Goal: Task Accomplishment & Management: Complete application form

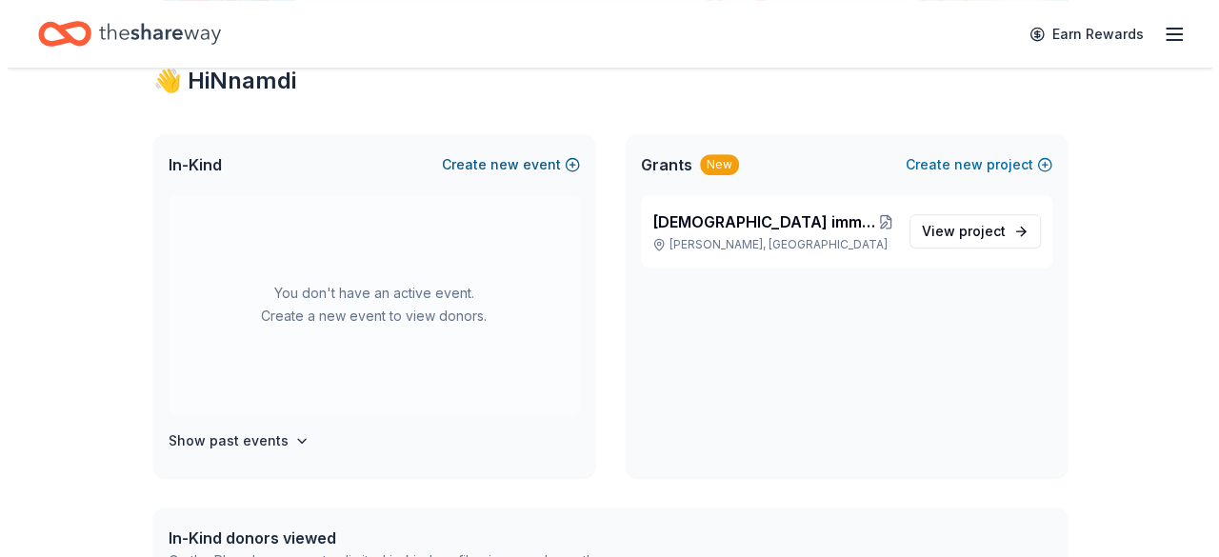
scroll to position [326, 0]
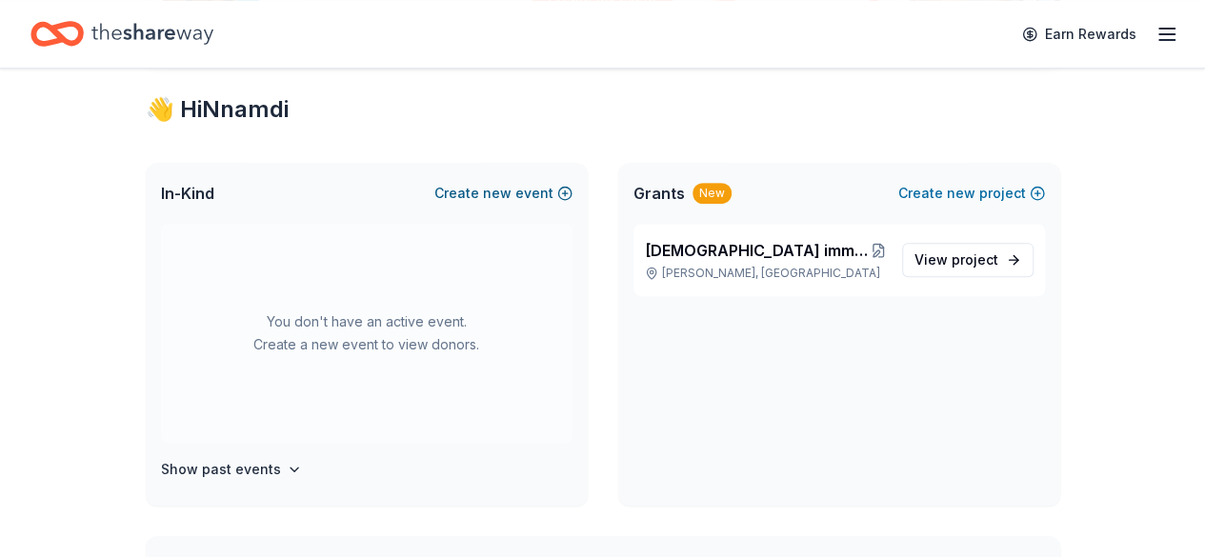
click at [522, 190] on button "Create new event" at bounding box center [503, 193] width 138 height 23
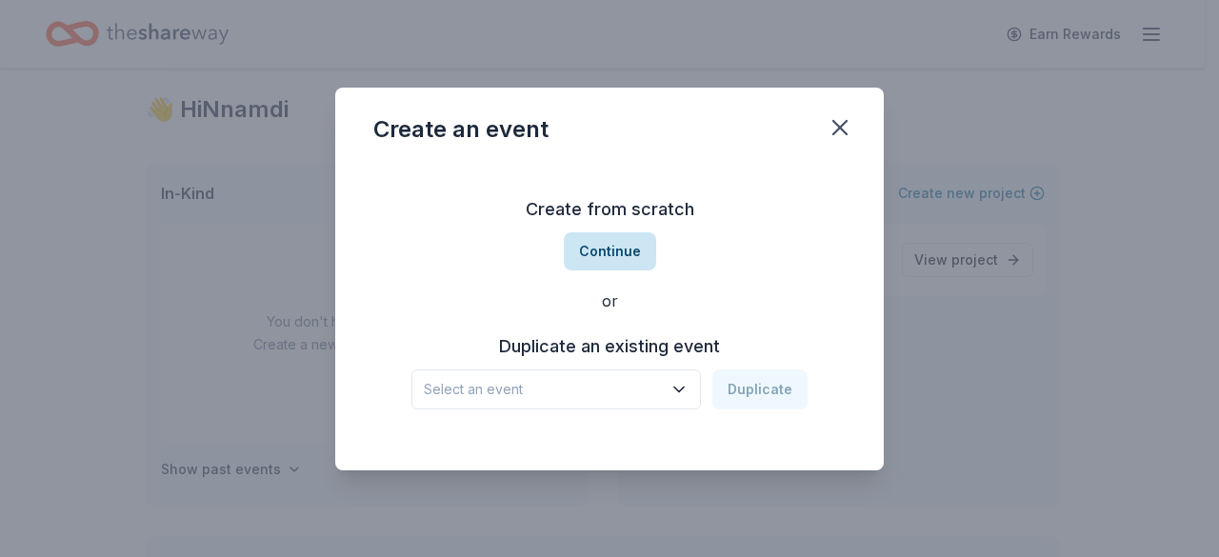
click at [634, 256] on button "Continue" at bounding box center [610, 251] width 92 height 38
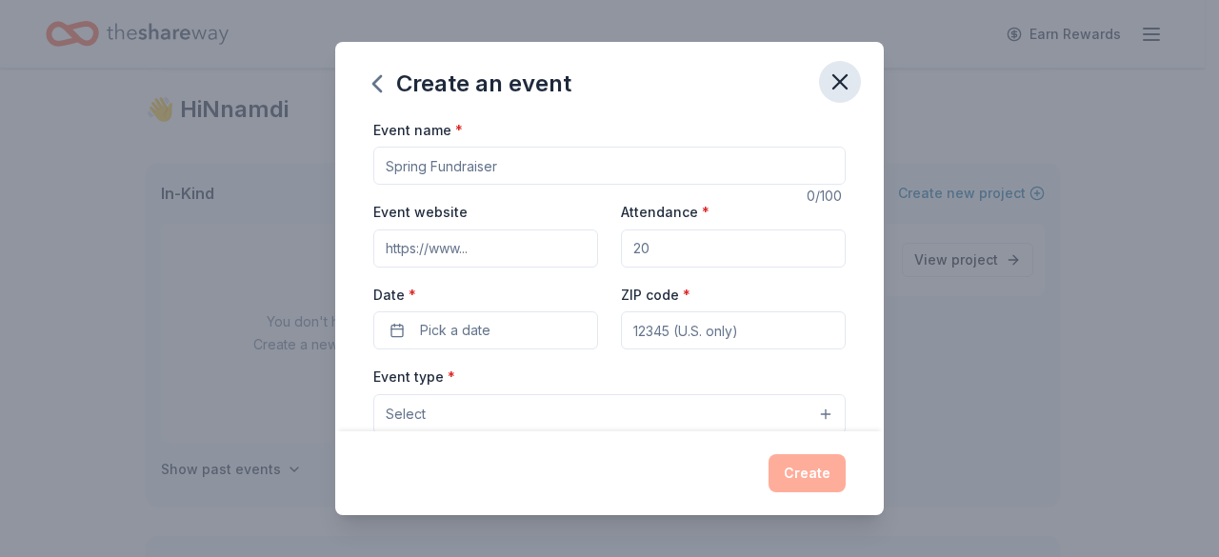
click at [853, 83] on button "button" at bounding box center [840, 82] width 42 height 42
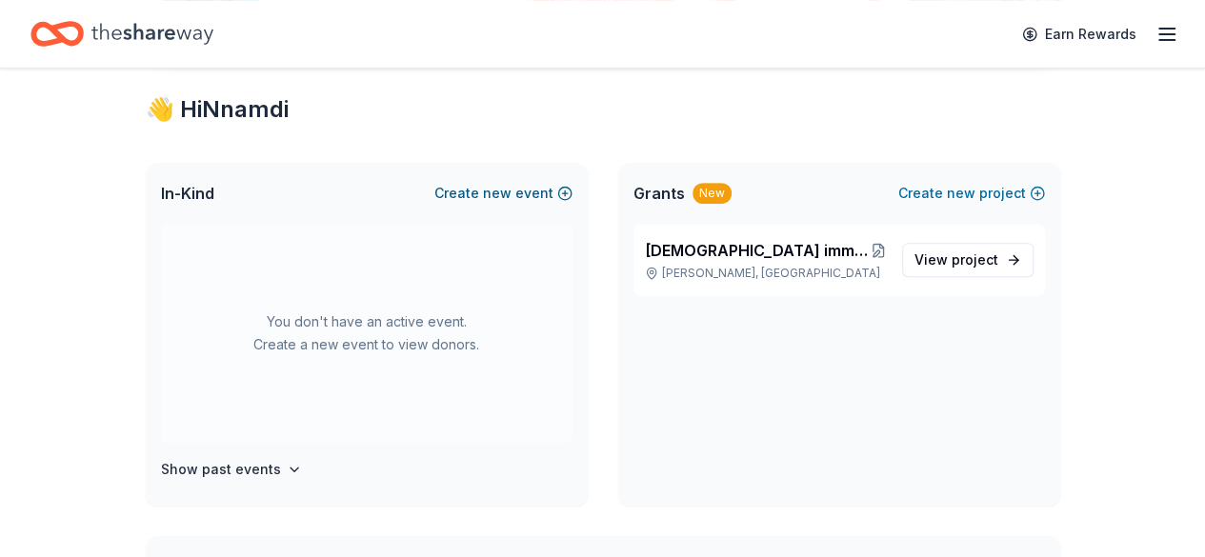
click at [495, 202] on span "new" at bounding box center [497, 193] width 29 height 23
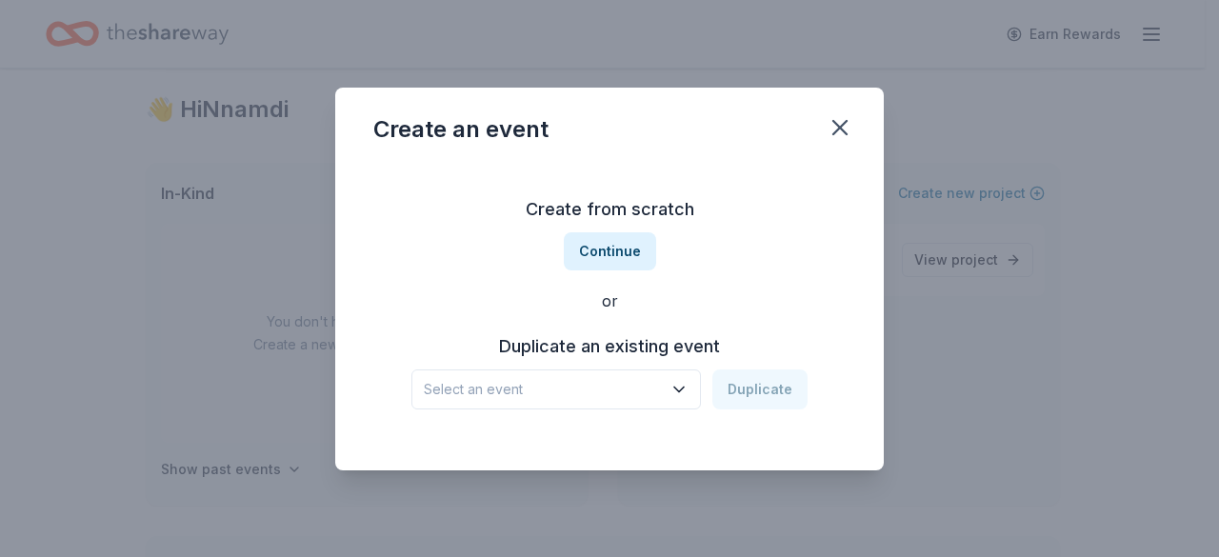
click at [787, 384] on div "Select an event Duplicate" at bounding box center [609, 389] width 396 height 40
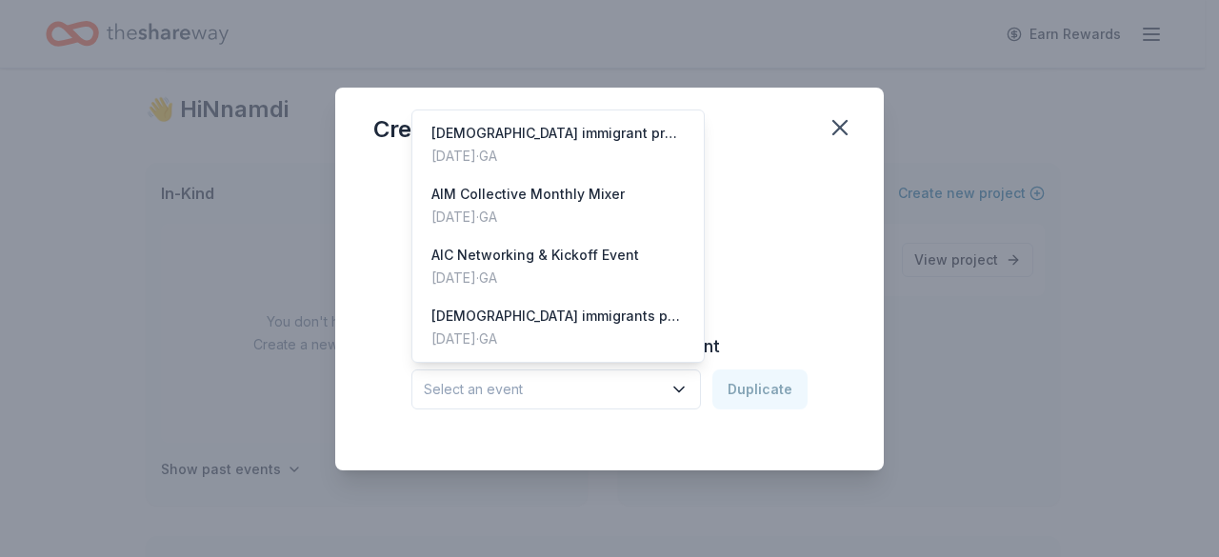
click at [662, 388] on span "Select an event" at bounding box center [543, 389] width 238 height 23
click at [529, 328] on div "[DATE] · [GEOGRAPHIC_DATA]" at bounding box center [557, 339] width 253 height 23
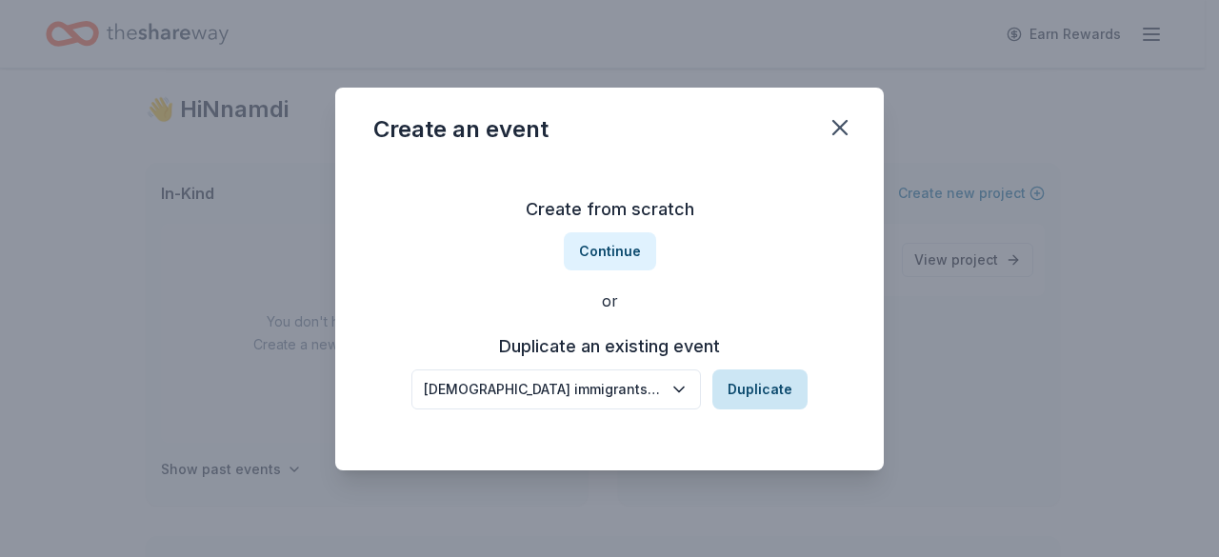
click at [748, 382] on button "Duplicate" at bounding box center [759, 389] width 95 height 40
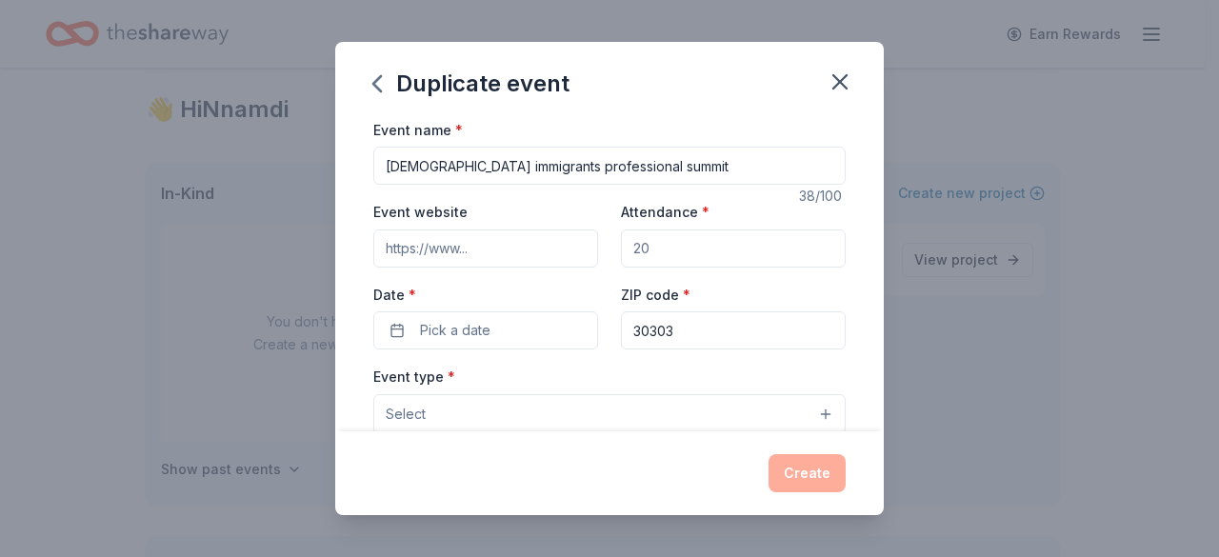
drag, startPoint x: 646, startPoint y: 167, endPoint x: 509, endPoint y: 164, distance: 137.2
click at [509, 164] on input "[DEMOGRAPHIC_DATA] immigrants professional summit" at bounding box center [609, 166] width 472 height 38
drag, startPoint x: 587, startPoint y: 164, endPoint x: 505, endPoint y: 165, distance: 81.9
click at [505, 165] on input "[DEMOGRAPHIC_DATA] immigrants professional summit" at bounding box center [609, 166] width 472 height 38
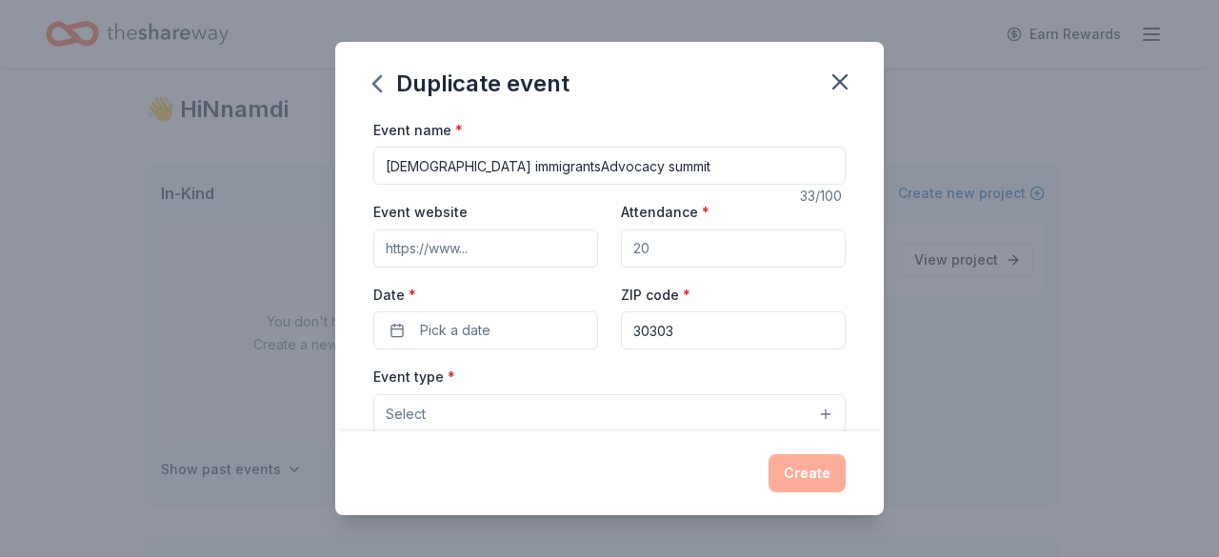
click at [505, 163] on input "[DEMOGRAPHIC_DATA] immigrantsAdvocacy summit" at bounding box center [609, 166] width 472 height 38
type input "[DEMOGRAPHIC_DATA] immigrants Advocacy summit"
click at [474, 409] on button "Select" at bounding box center [609, 414] width 472 height 40
click at [499, 241] on div "Event name * [DEMOGRAPHIC_DATA] immigrants Advocacy summit 34 /100 Event websit…" at bounding box center [609, 558] width 472 height 880
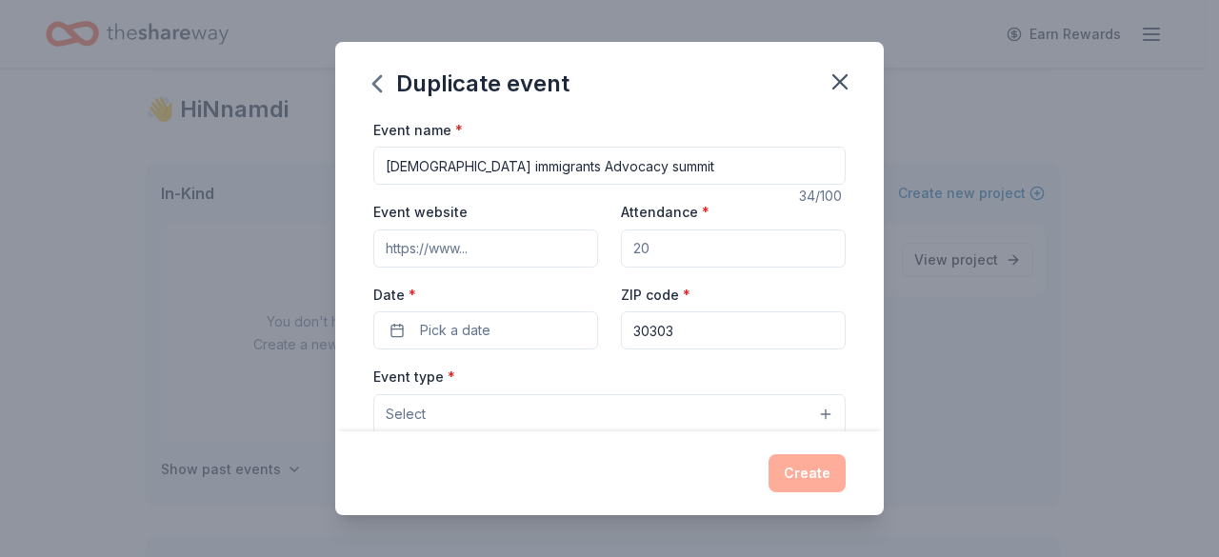
click at [436, 241] on input "Event website" at bounding box center [485, 249] width 225 height 38
paste input "[URL][DOMAIN_NAME]"
type input "[URL][DOMAIN_NAME]"
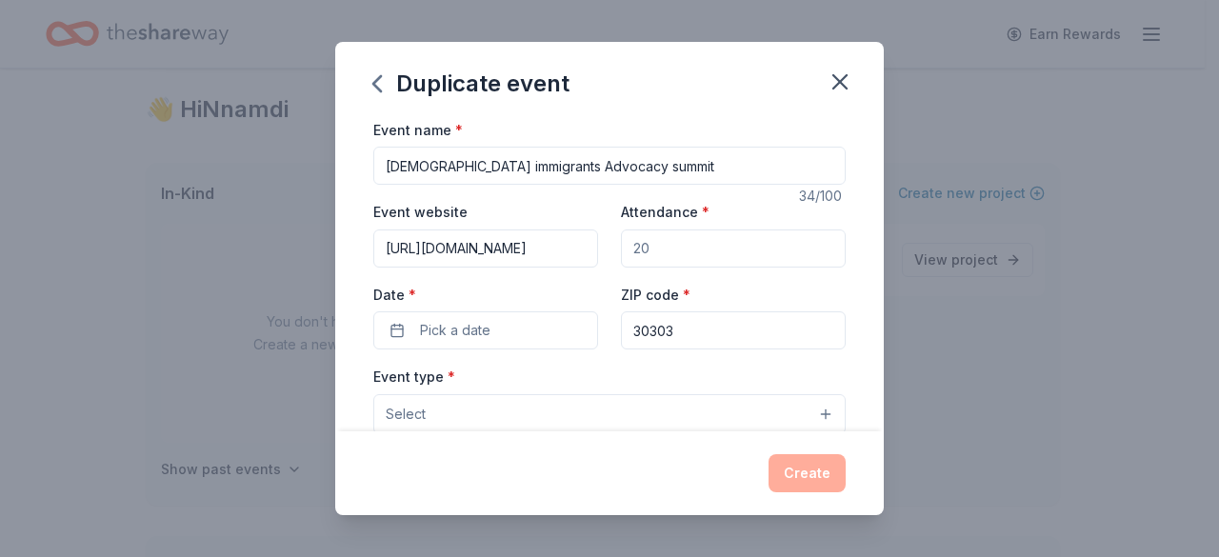
click at [669, 239] on input "Attendance *" at bounding box center [733, 249] width 225 height 38
type input "250"
click at [490, 334] on button "Pick a date" at bounding box center [485, 330] width 225 height 38
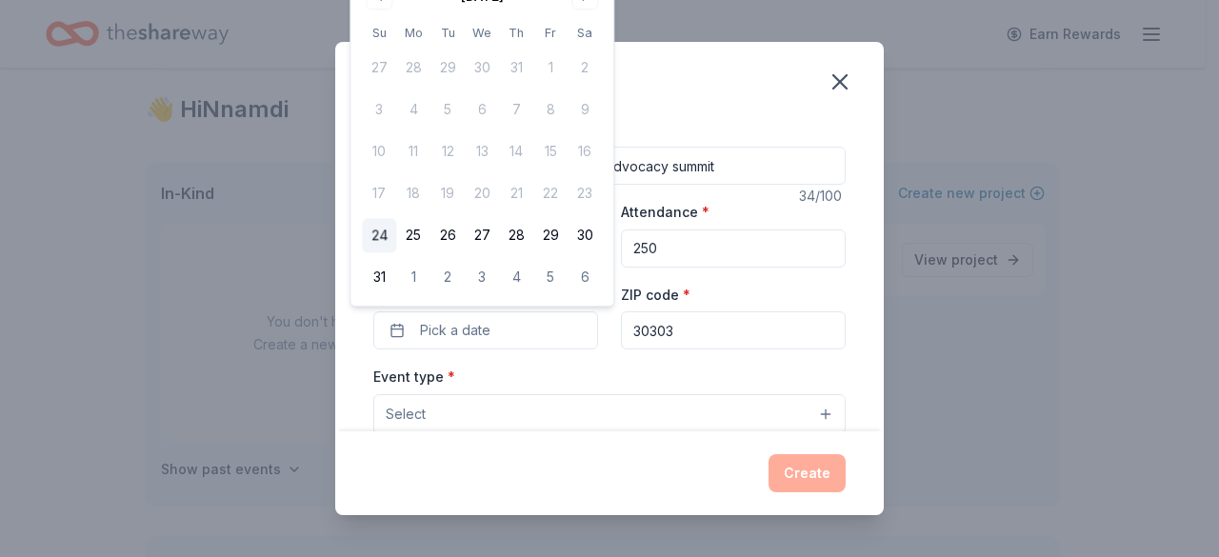
click at [713, 94] on div "Duplicate event" at bounding box center [609, 80] width 549 height 76
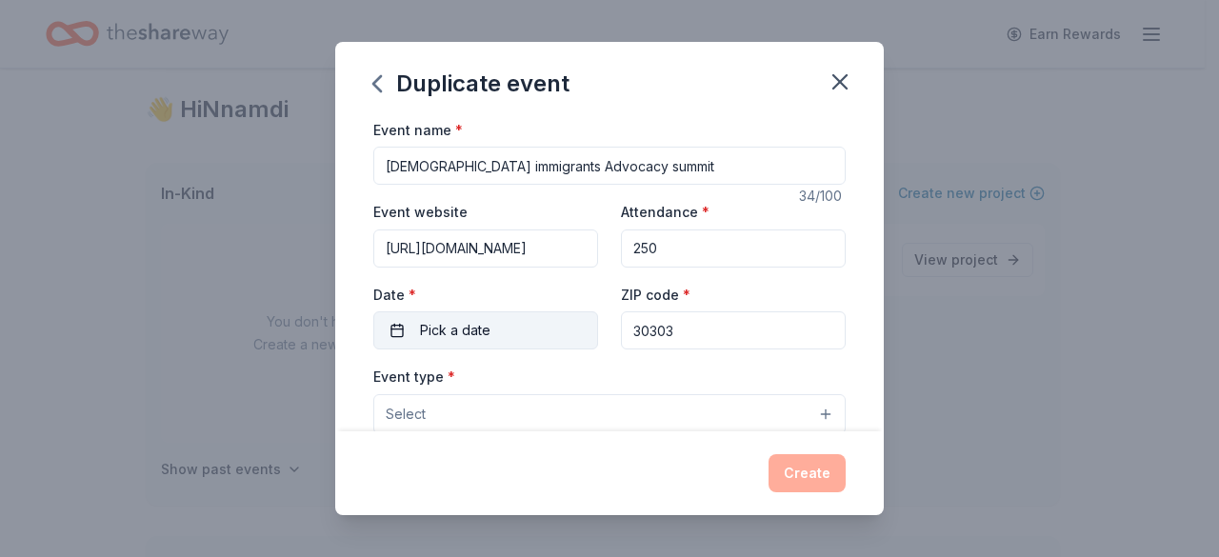
click at [394, 337] on button "Pick a date" at bounding box center [485, 330] width 225 height 38
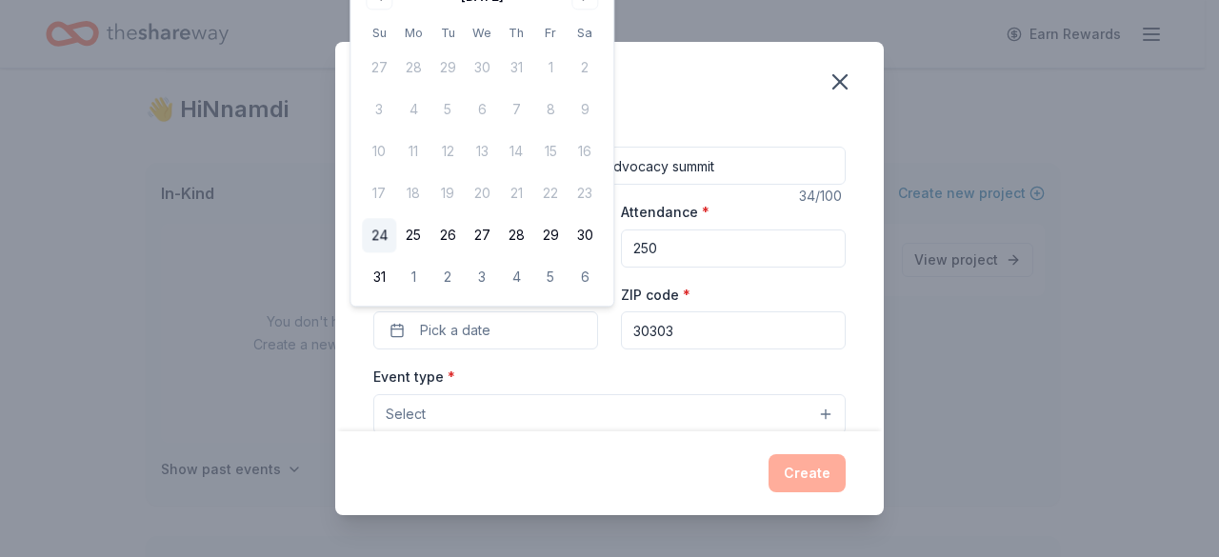
drag, startPoint x: 488, startPoint y: 3, endPoint x: 555, endPoint y: 203, distance: 211.1
click at [555, 203] on div "[DATE] Su Mo Tu We Th Fr Sa 27 28 29 30 31 1 2 3 4 5 6 7 8 9 10 11 12 13 14 15 …" at bounding box center [482, 137] width 240 height 313
click at [456, 281] on button "2" at bounding box center [447, 278] width 34 height 34
click at [425, 333] on button "[DATE]" at bounding box center [485, 330] width 225 height 38
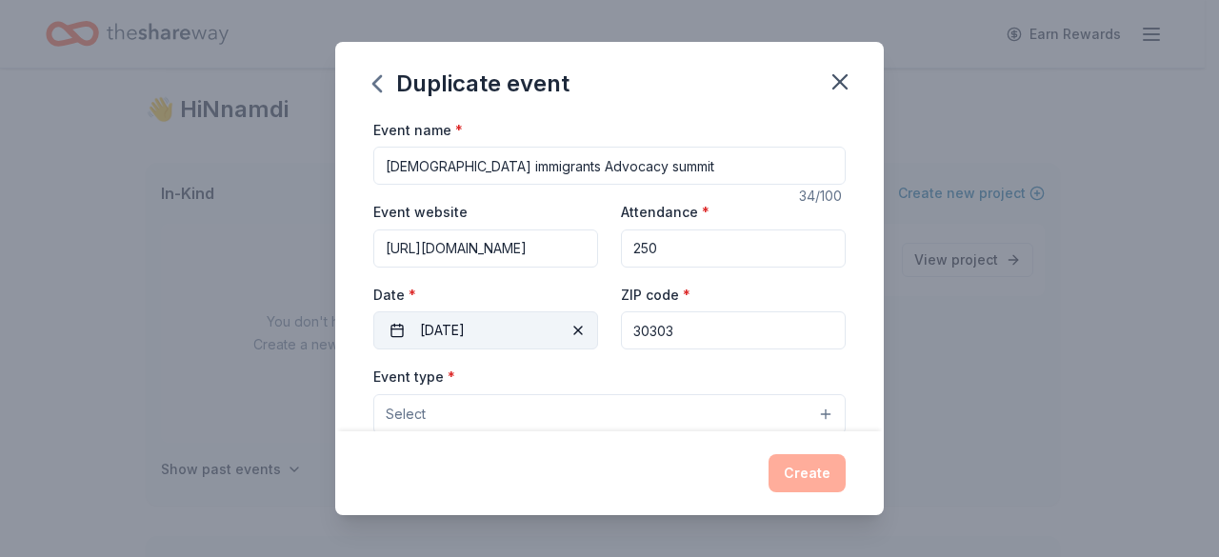
click at [389, 332] on button "[DATE]" at bounding box center [485, 330] width 225 height 38
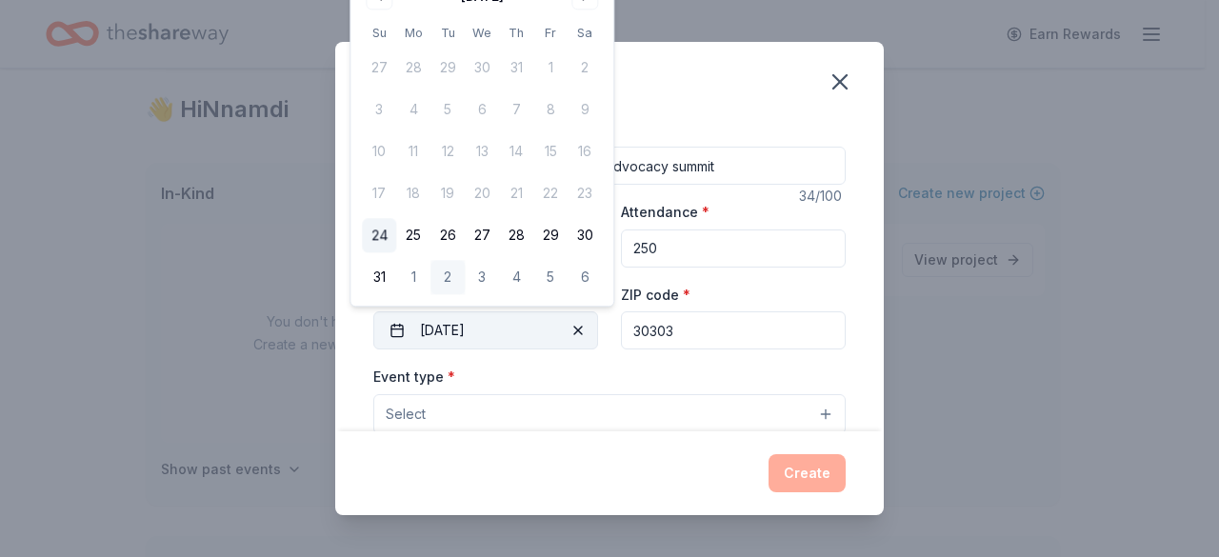
click at [579, 329] on span "button" at bounding box center [578, 330] width 23 height 23
click at [467, 340] on span "Pick a date" at bounding box center [455, 330] width 70 height 23
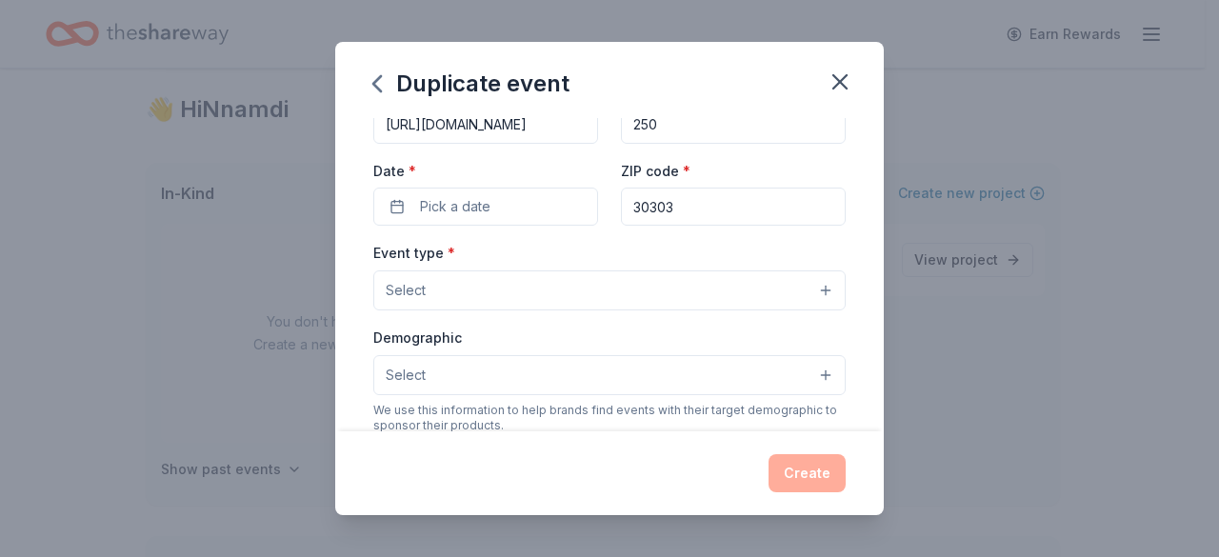
scroll to position [126, 0]
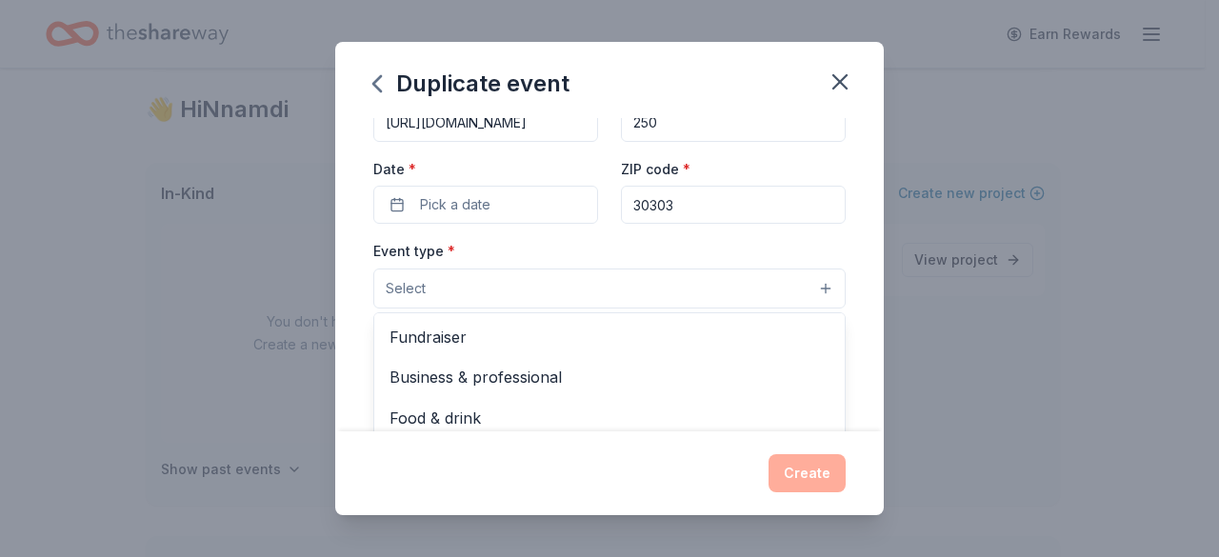
click at [432, 281] on button "Select" at bounding box center [609, 289] width 472 height 40
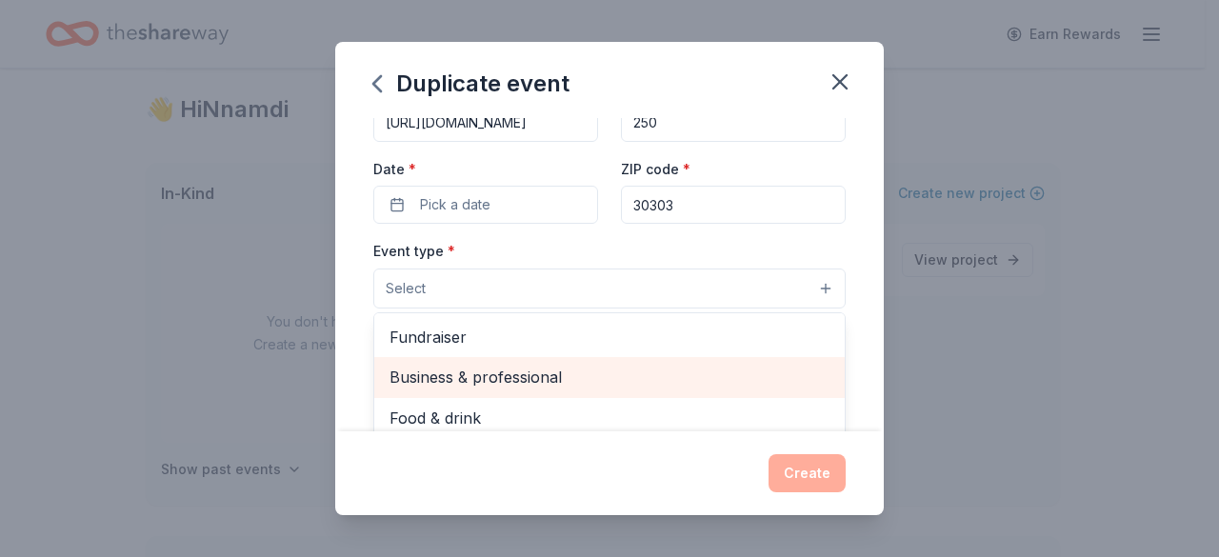
click at [459, 374] on span "Business & professional" at bounding box center [609, 377] width 440 height 25
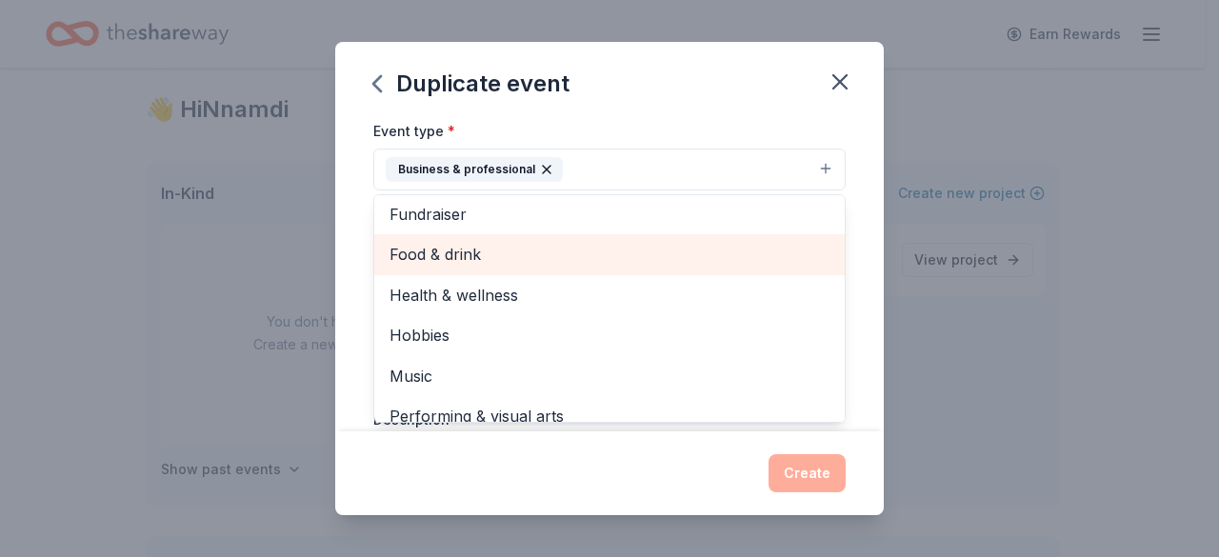
scroll to position [23, 0]
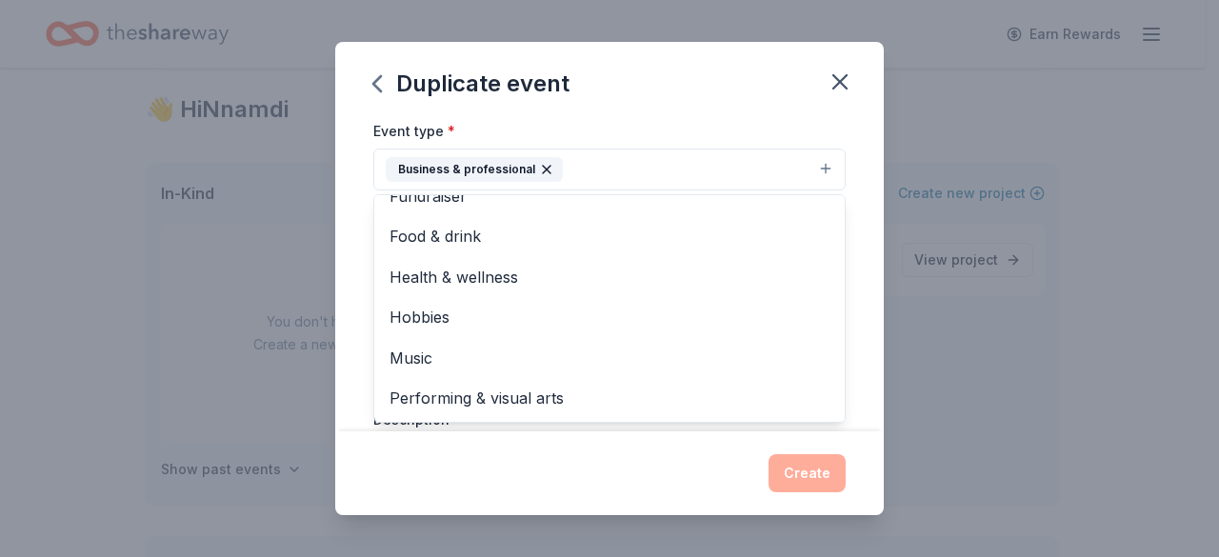
click at [852, 207] on div "Event name * [DEMOGRAPHIC_DATA] immigrants Advocacy summit 34 /100 Event websit…" at bounding box center [609, 275] width 549 height 314
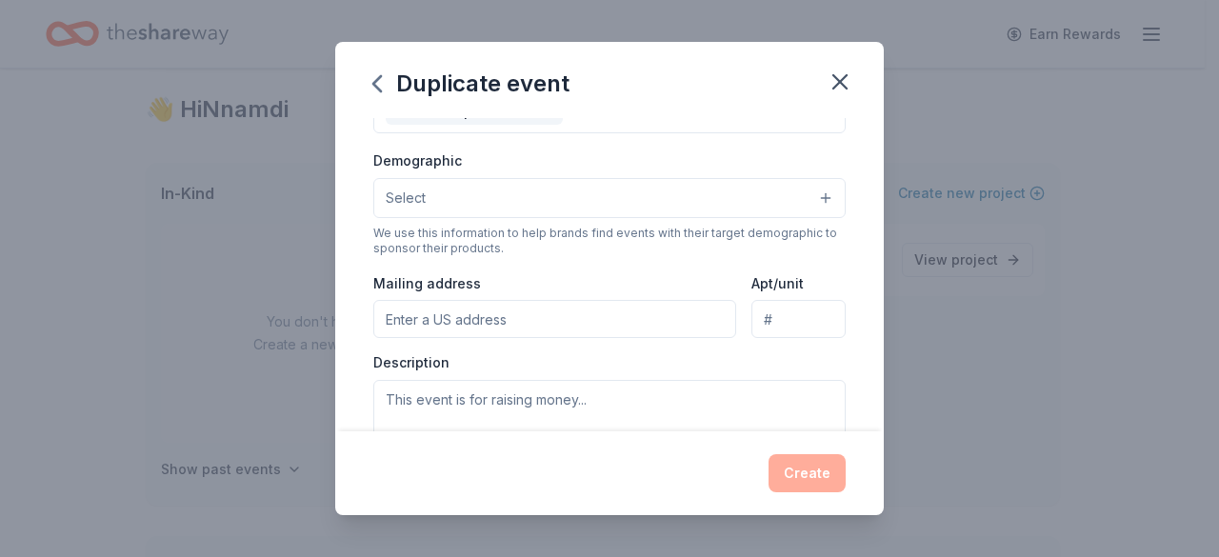
scroll to position [307, 0]
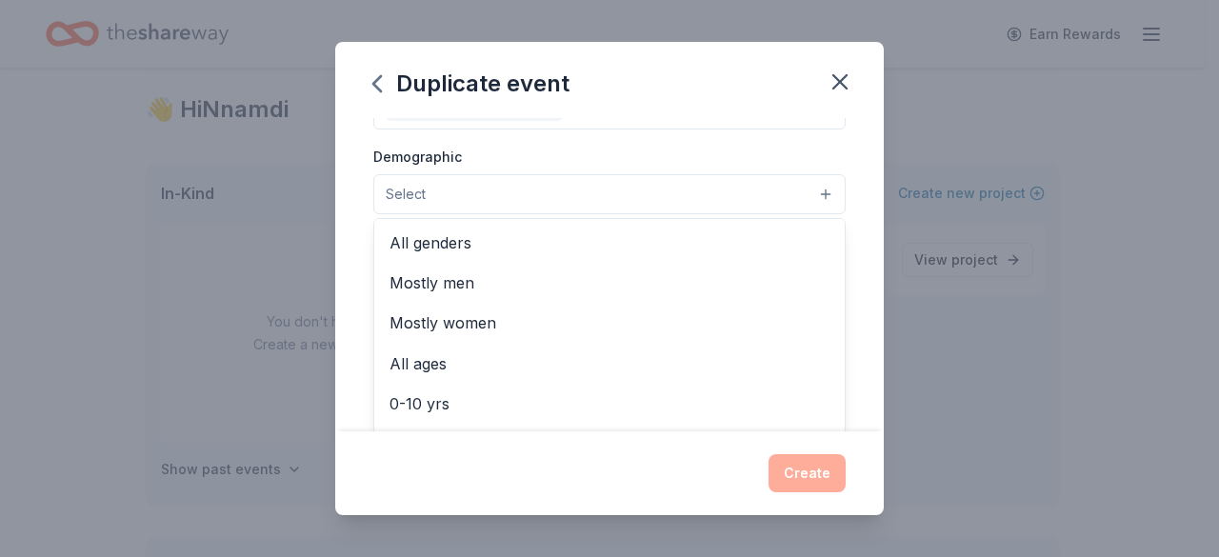
click at [517, 193] on button "Select" at bounding box center [609, 194] width 472 height 40
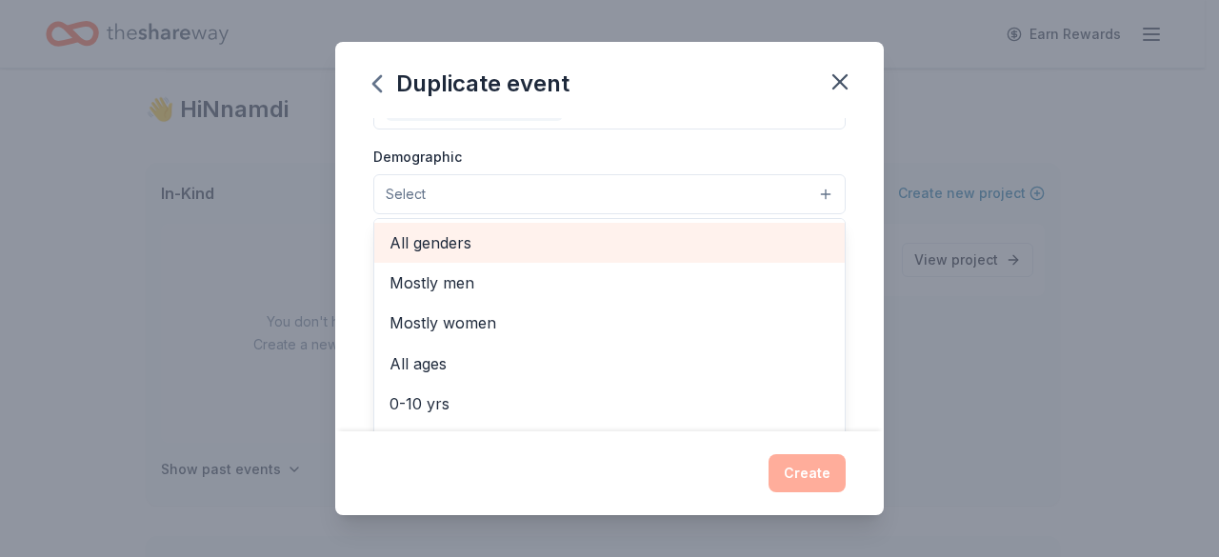
click at [510, 241] on span "All genders" at bounding box center [609, 242] width 440 height 25
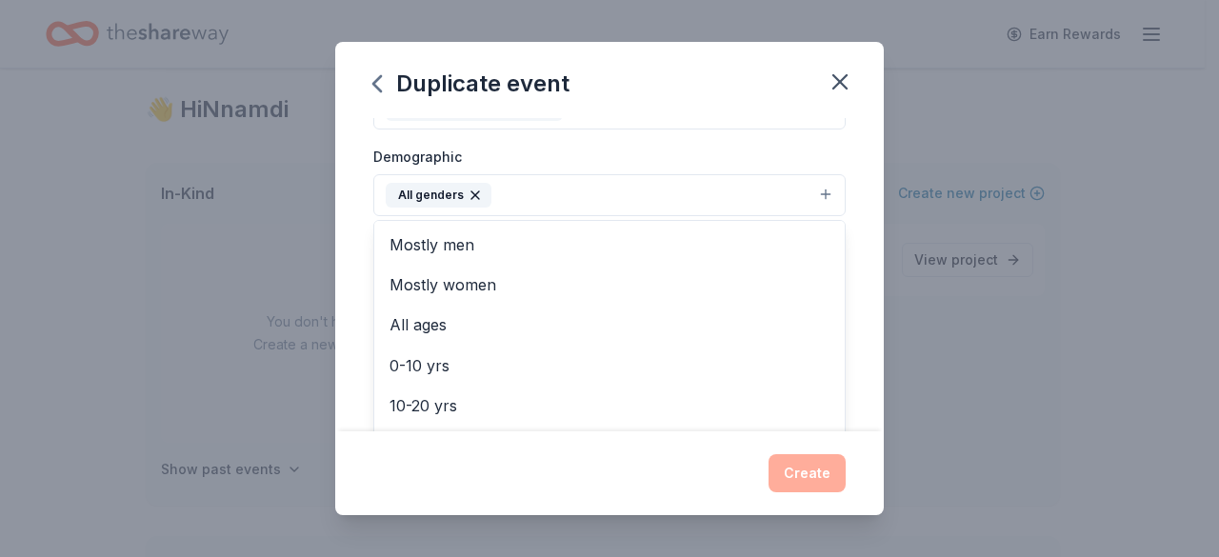
click at [335, 201] on div "Event name * [DEMOGRAPHIC_DATA] immigrants Advocacy summit 34 /100 Event websit…" at bounding box center [609, 275] width 549 height 314
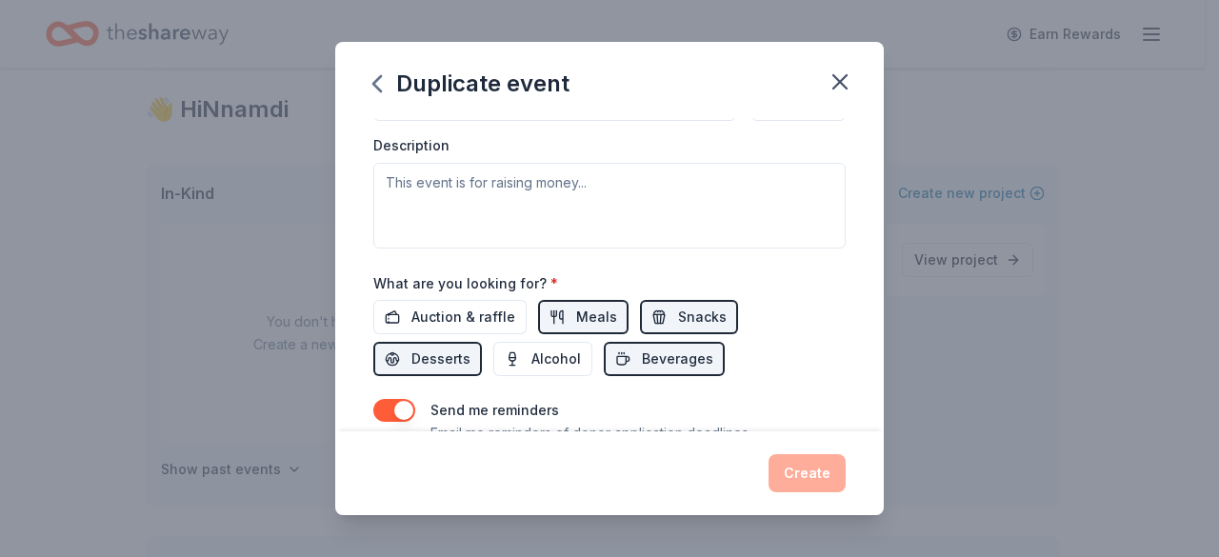
scroll to position [493, 0]
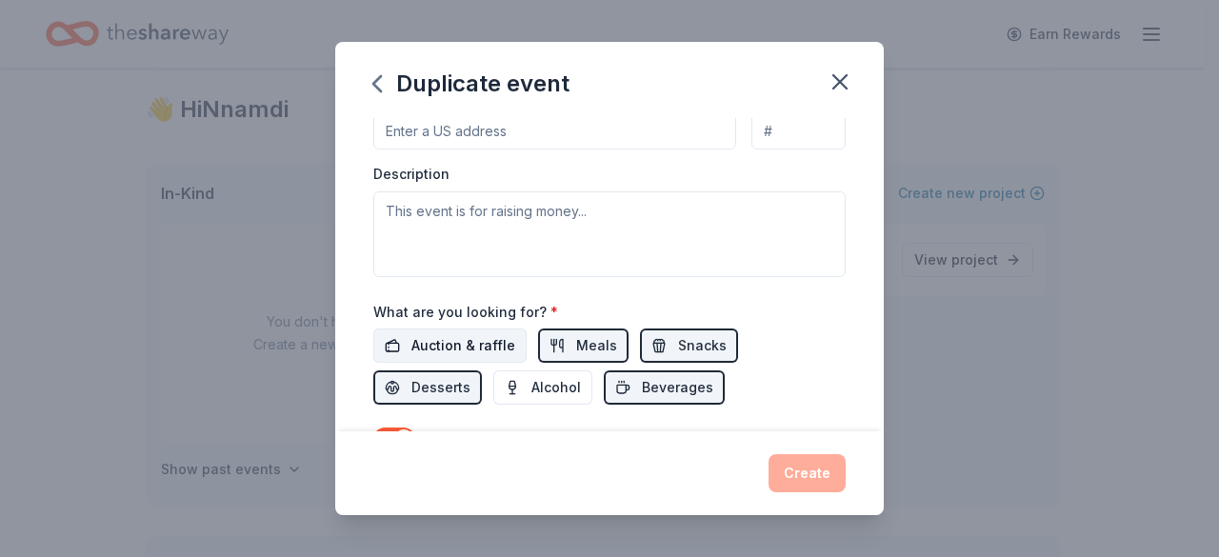
click at [482, 348] on span "Auction & raffle" at bounding box center [463, 345] width 104 height 23
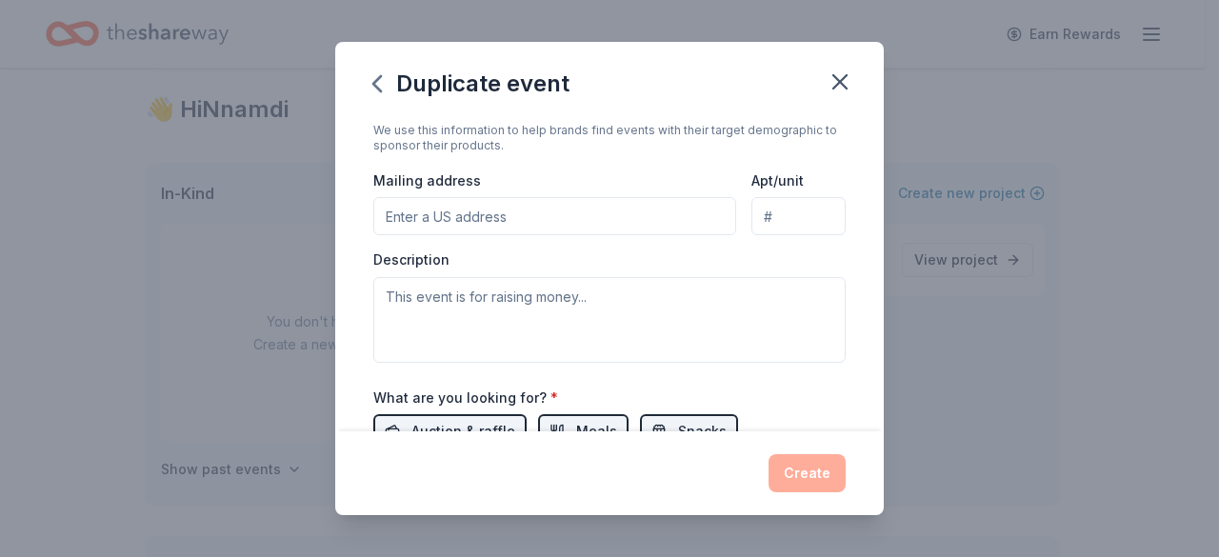
scroll to position [373, 0]
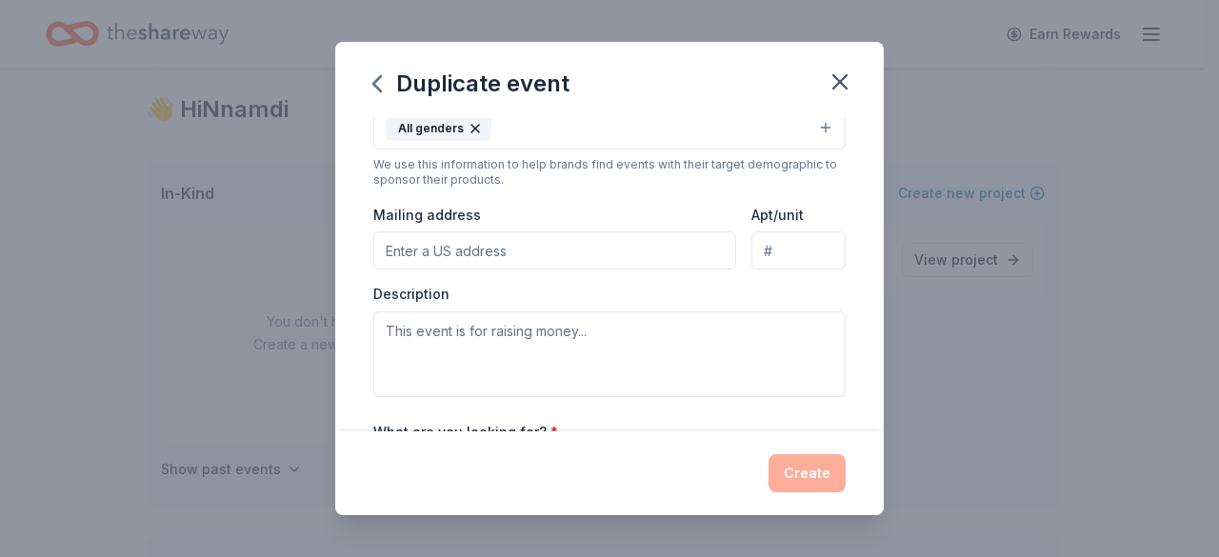
click at [434, 238] on input "Mailing address" at bounding box center [554, 250] width 363 height 38
paste input "[STREET_ADDRESS][PERSON_NAME]"
type input "[STREET_ADDRESS]"
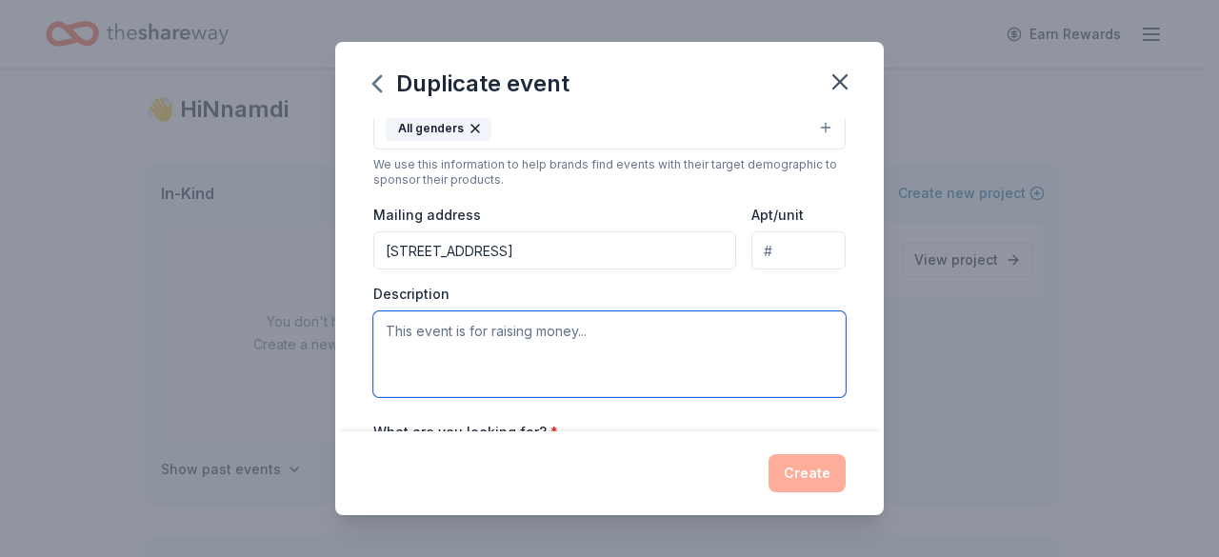
click at [529, 324] on textarea at bounding box center [609, 354] width 472 height 86
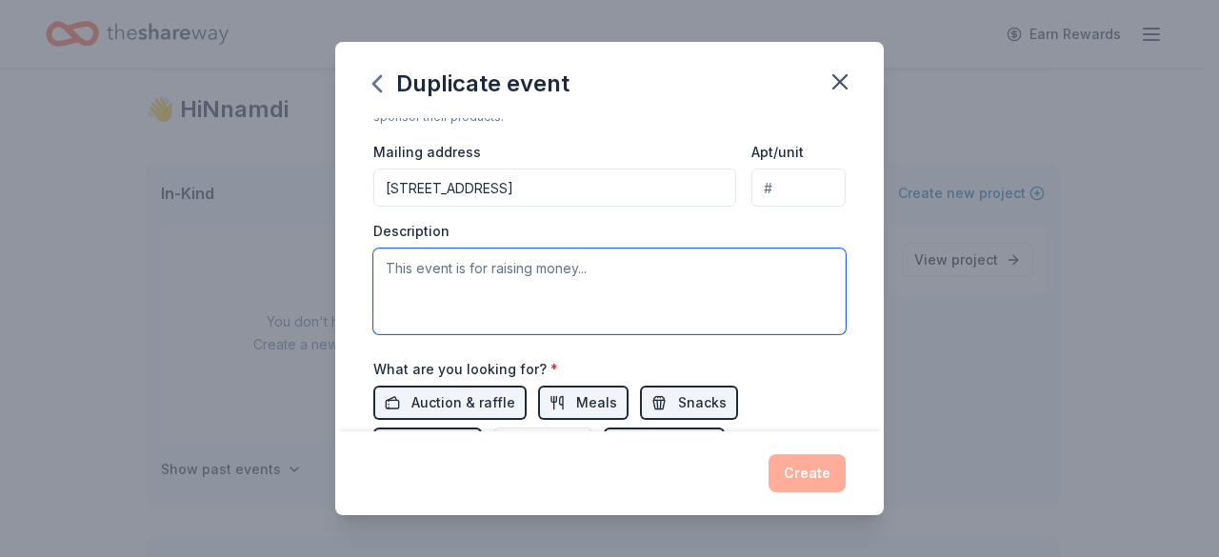
scroll to position [437, 0]
paste textarea "The AIM Advocacy & Policy Conference, taking place on [DATE], is a one-day hybr…"
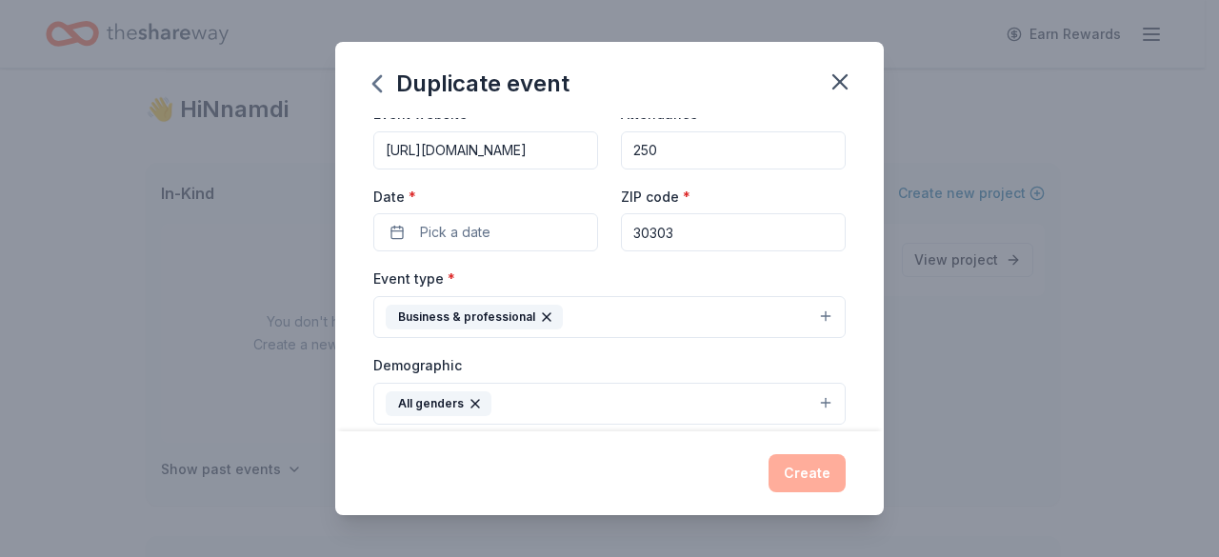
scroll to position [122, 0]
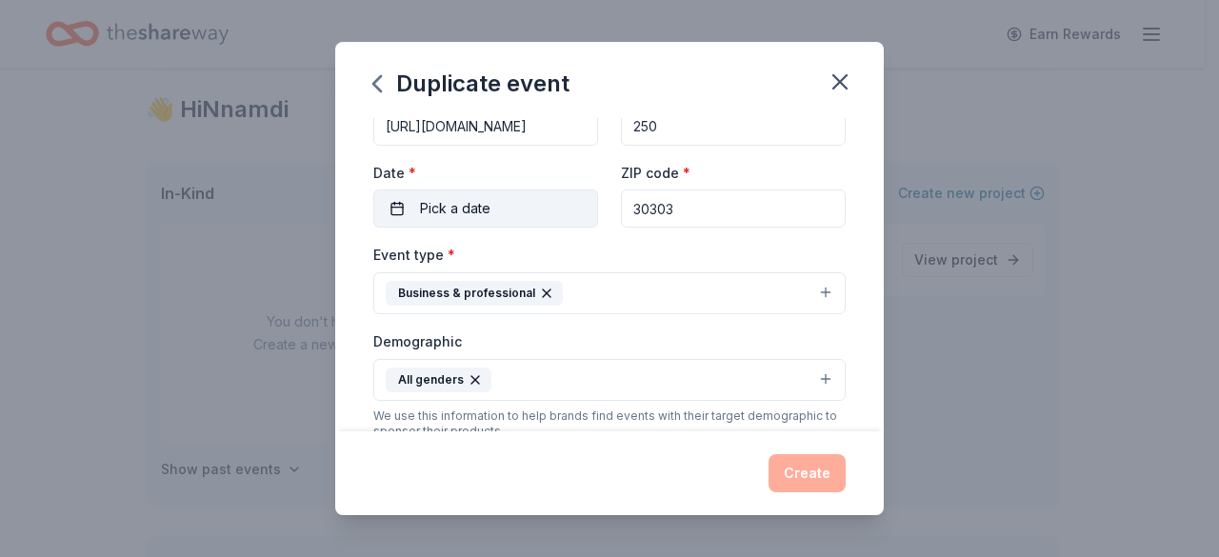
type textarea "The AIM Advocacy & Policy Conference, taking place on [DATE], is a one-day hybr…"
click at [470, 212] on span "Pick a date" at bounding box center [455, 208] width 70 height 23
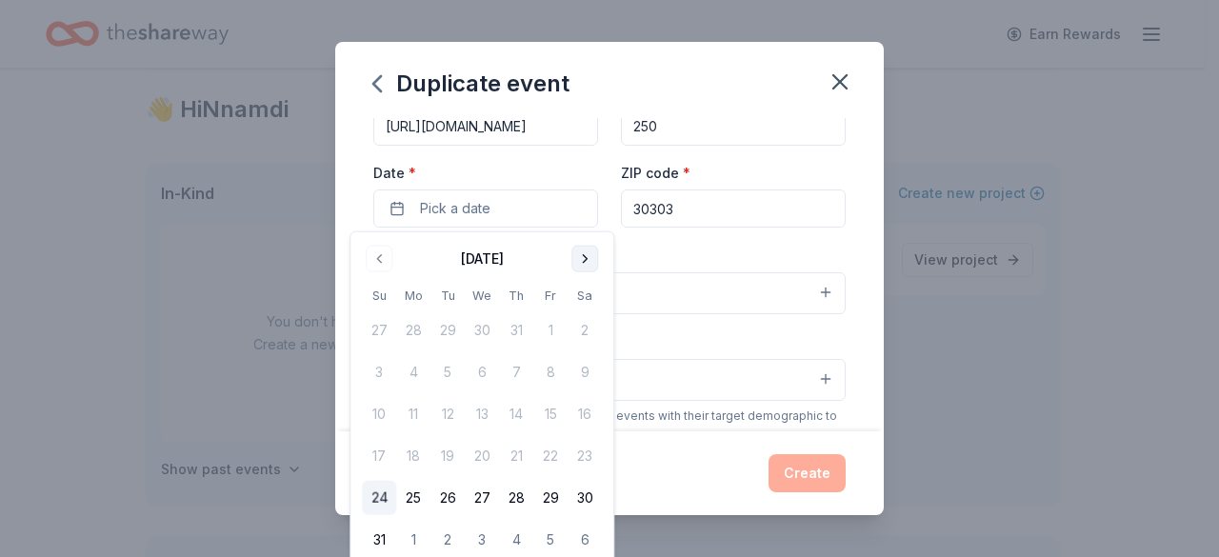
click at [583, 259] on button "Go to next month" at bounding box center [584, 259] width 27 height 27
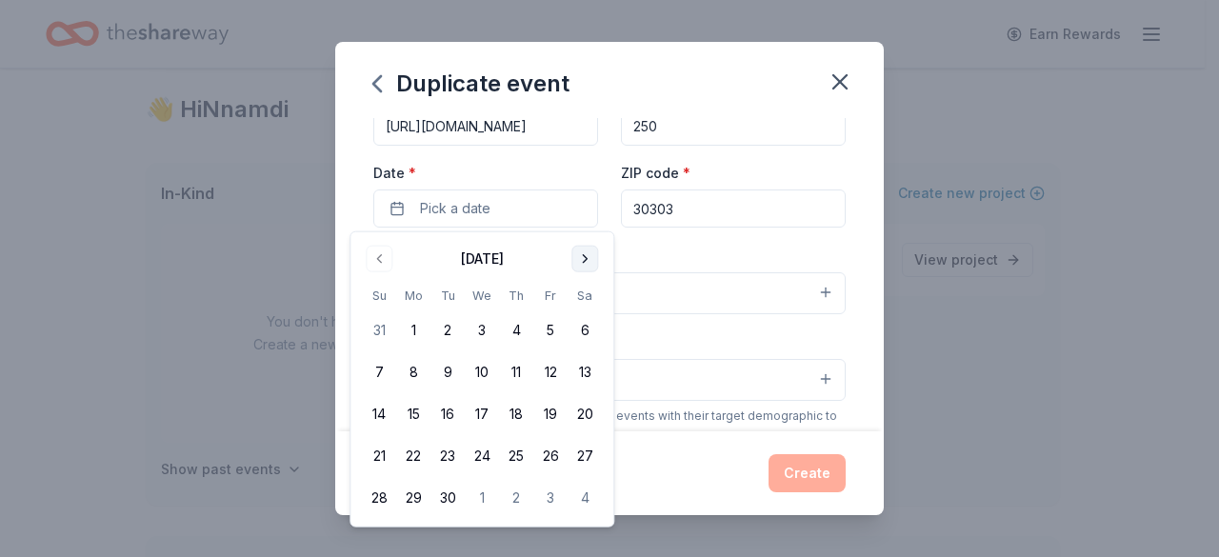
click at [583, 259] on button "Go to next month" at bounding box center [584, 259] width 27 height 27
click at [585, 452] on button "25" at bounding box center [585, 456] width 34 height 34
click at [674, 349] on div "Demographic All genders" at bounding box center [609, 364] width 472 height 71
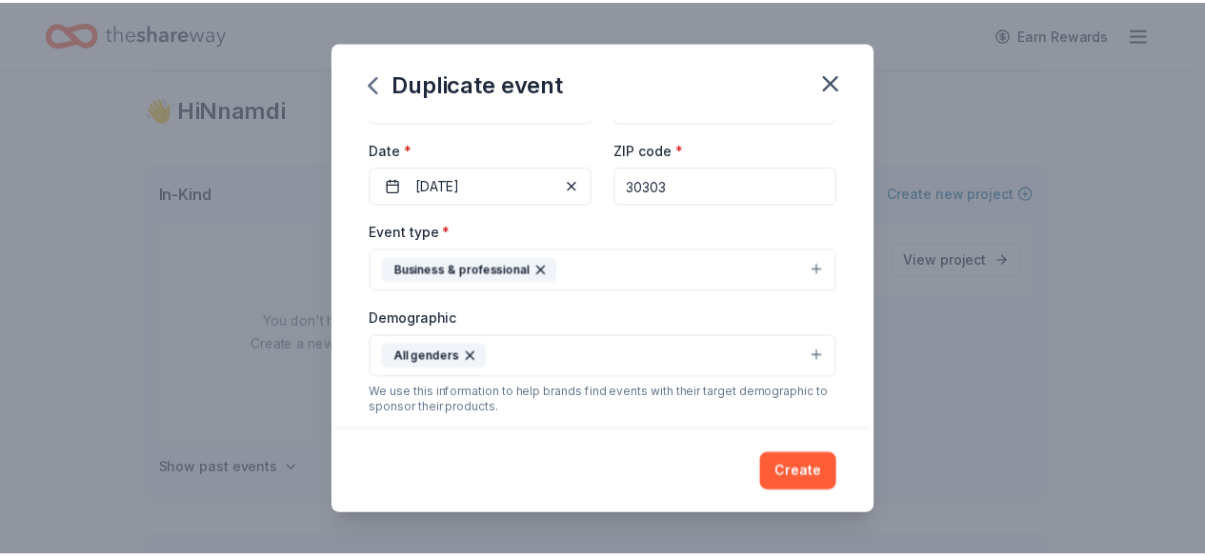
scroll to position [149, 0]
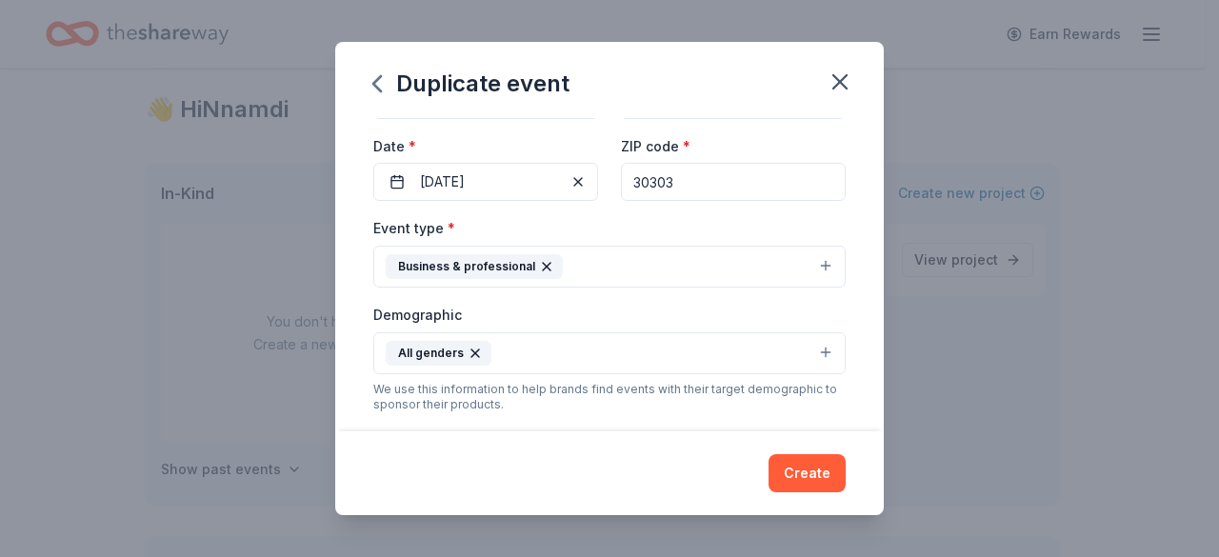
drag, startPoint x: 679, startPoint y: 178, endPoint x: 600, endPoint y: 176, distance: 79.1
click at [600, 176] on div "Event website [URL][DOMAIN_NAME] Attendance * 250 Date * [DATE] ZIP code * 30303" at bounding box center [609, 126] width 472 height 150
paste input "45"
type input "30345"
click at [817, 475] on button "Create" at bounding box center [806, 473] width 77 height 38
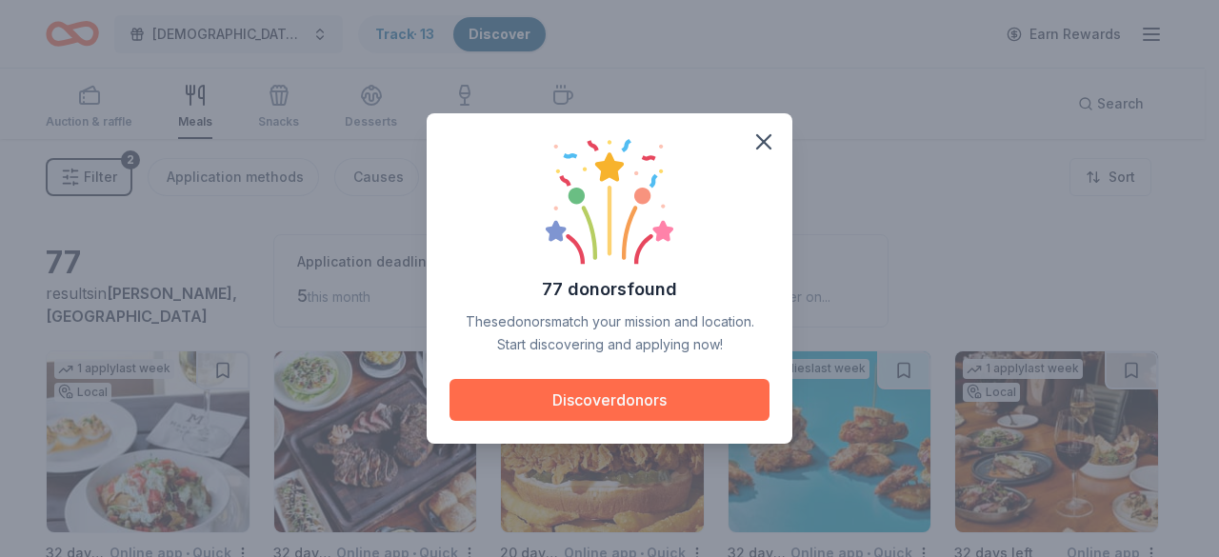
click at [590, 402] on button "Discover donors" at bounding box center [609, 400] width 320 height 42
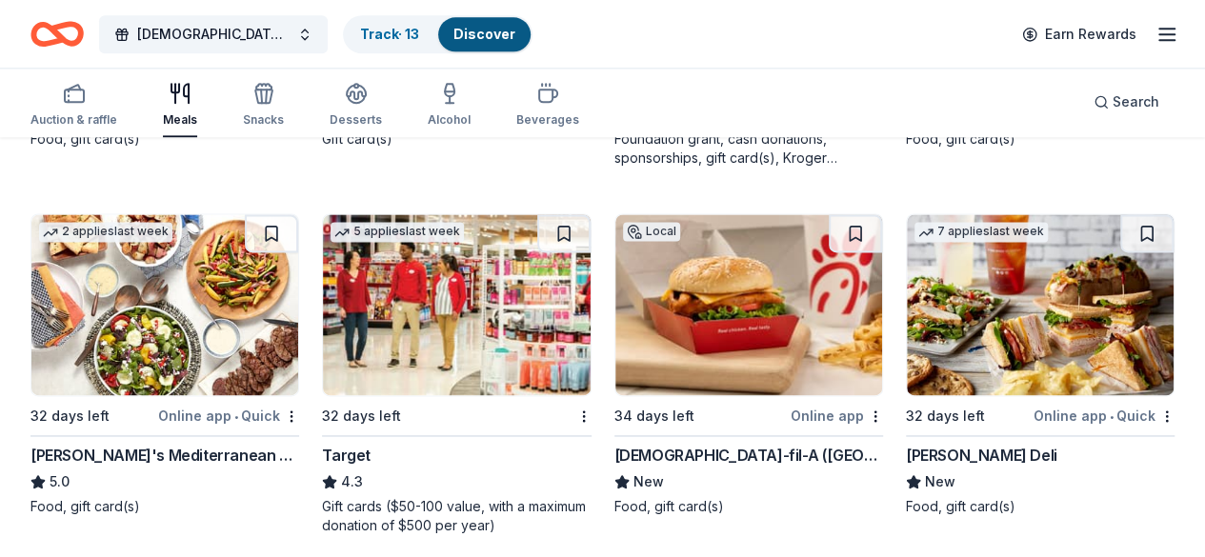
scroll to position [1238, 0]
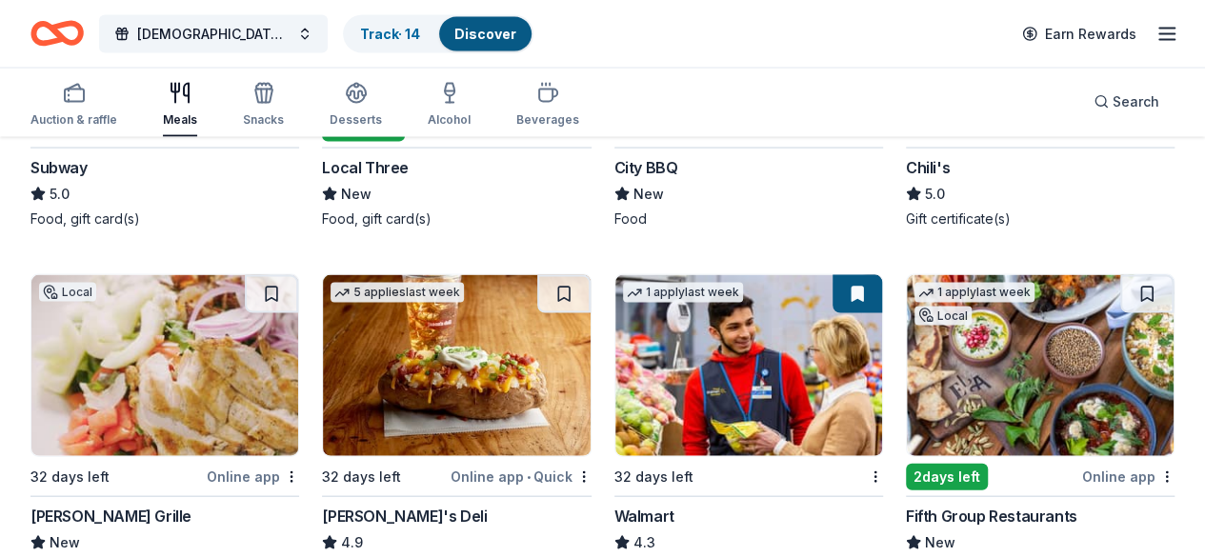
scroll to position [1877, 0]
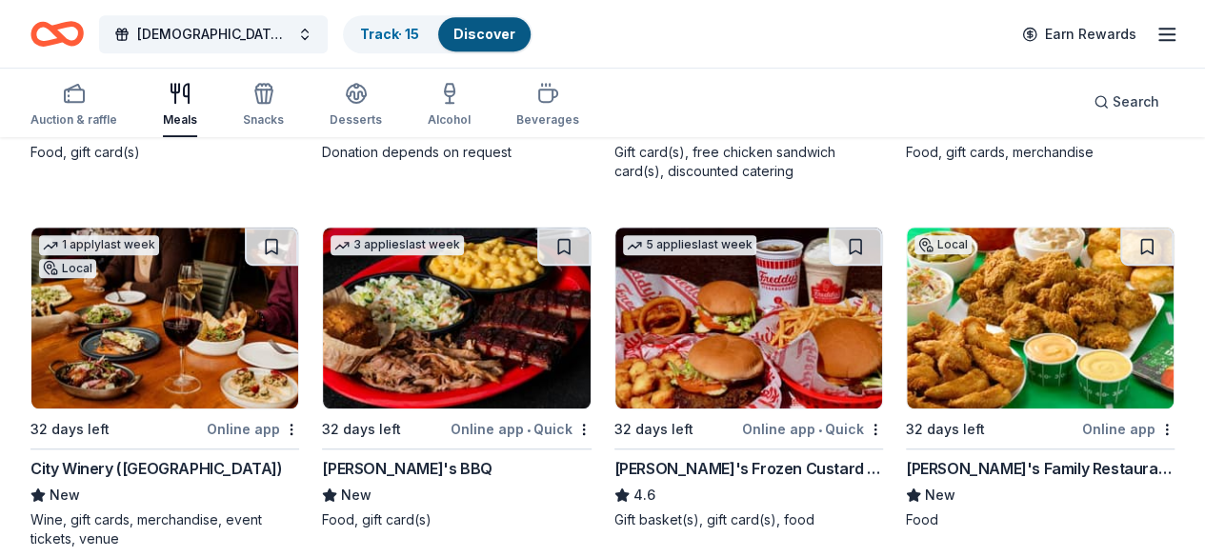
scroll to position [490, 0]
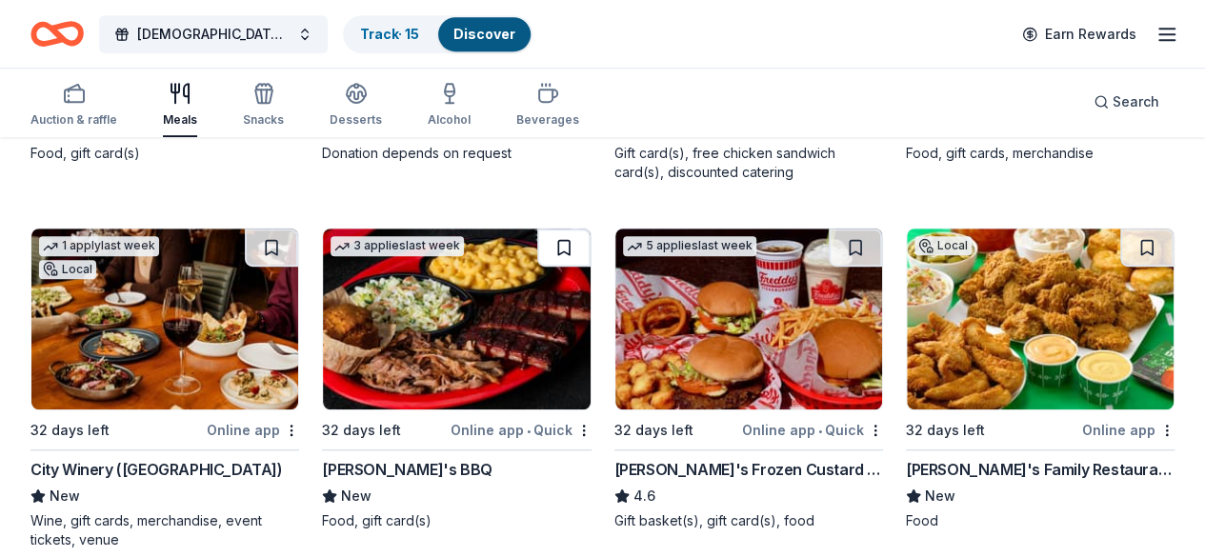
click at [537, 242] on button at bounding box center [563, 248] width 53 height 38
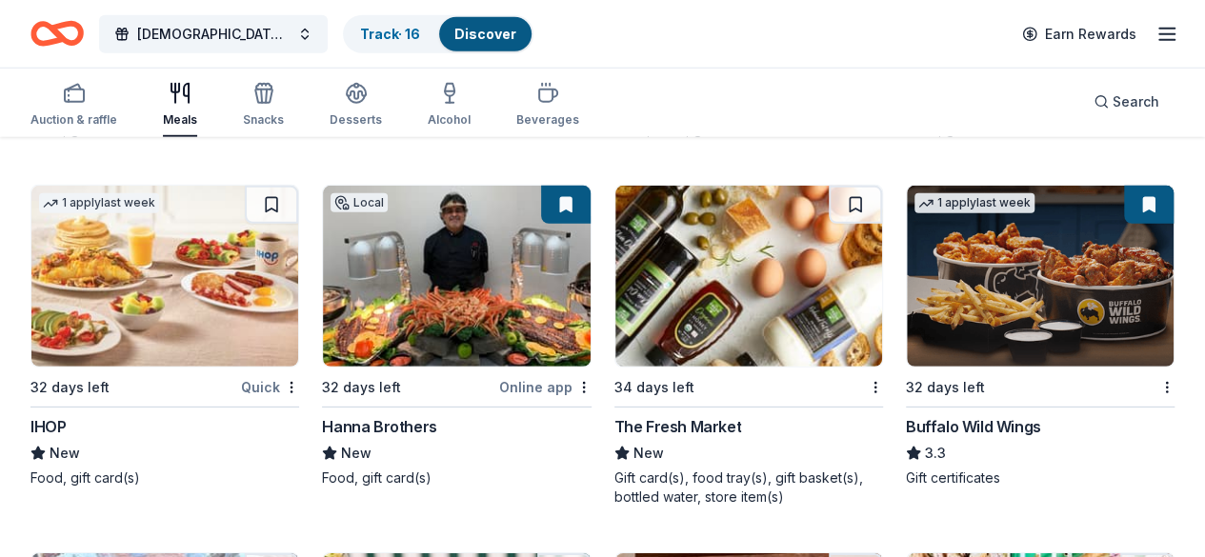
scroll to position [2681, 0]
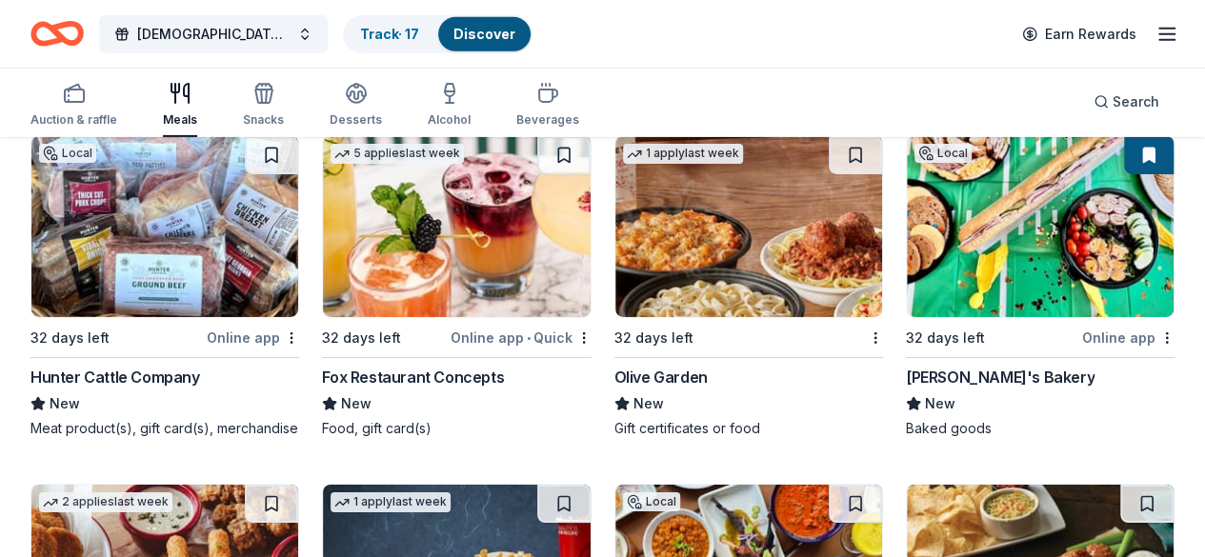
scroll to position [3100, 0]
